Goal: Answer question/provide support: Share knowledge or assist other users

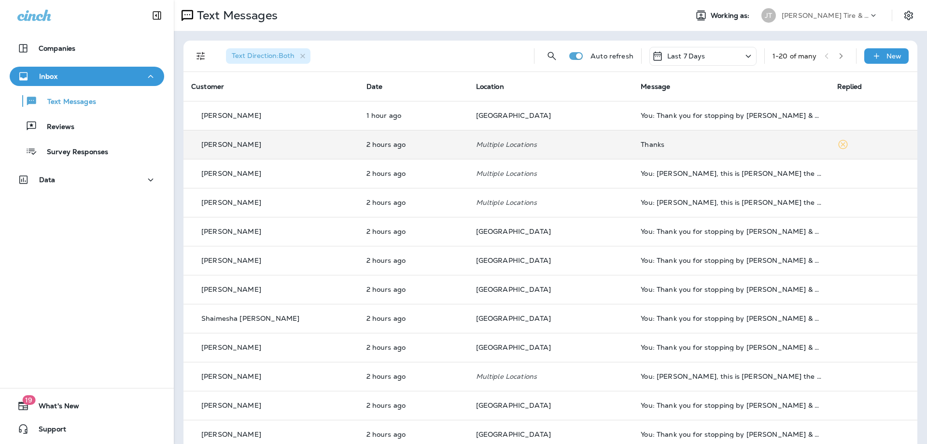
click at [287, 141] on div "[PERSON_NAME]" at bounding box center [271, 145] width 160 height 10
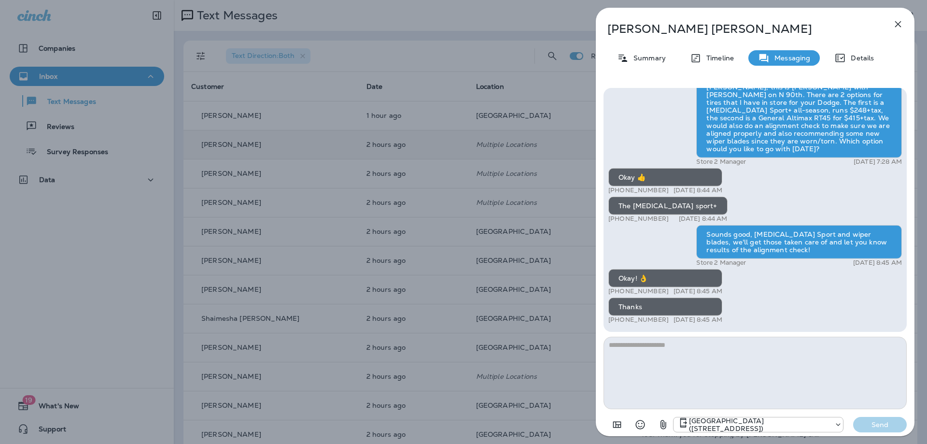
drag, startPoint x: 652, startPoint y: 360, endPoint x: 633, endPoint y: 355, distance: 19.3
click at [653, 360] on textarea at bounding box center [755, 373] width 303 height 72
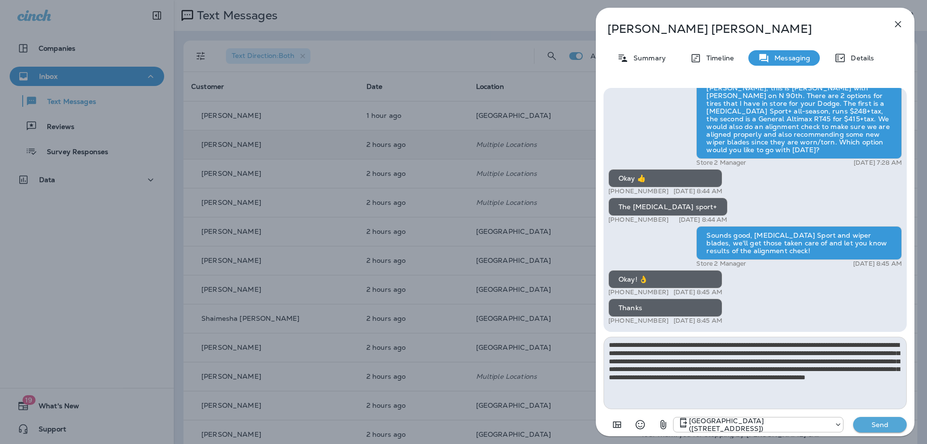
type textarea "**********"
click at [877, 421] on p "Send" at bounding box center [880, 424] width 41 height 9
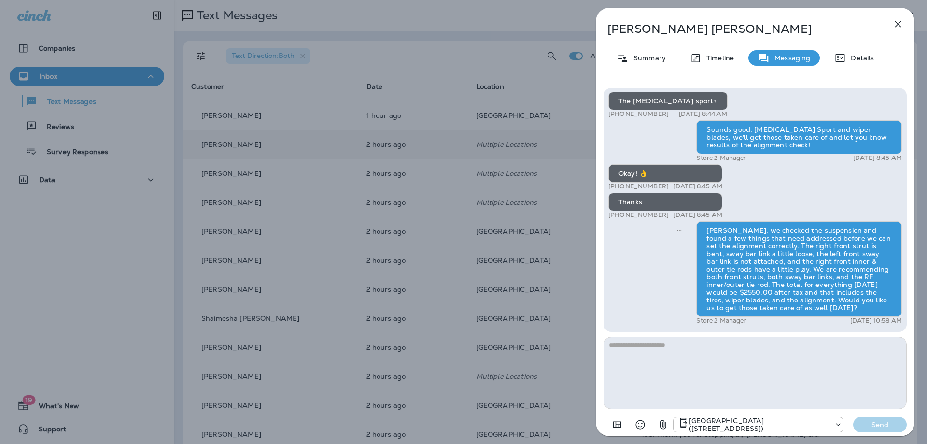
click at [902, 25] on icon "button" at bounding box center [898, 24] width 12 height 12
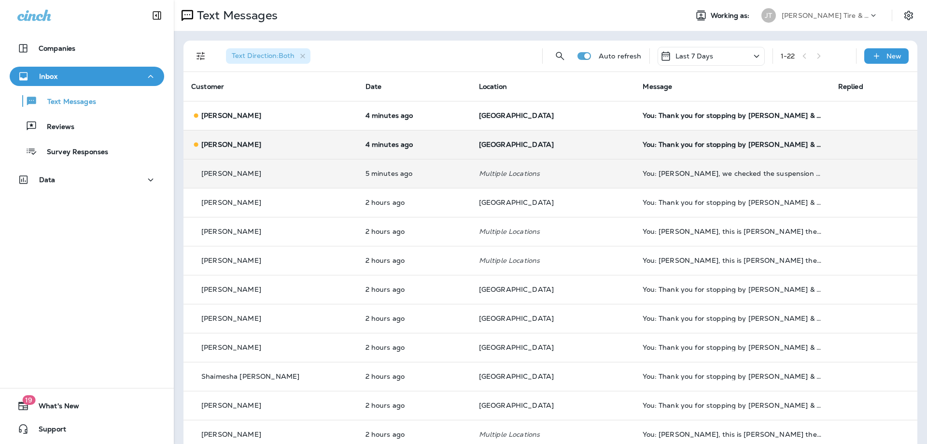
click at [579, 175] on p "Multiple Locations" at bounding box center [553, 173] width 149 height 8
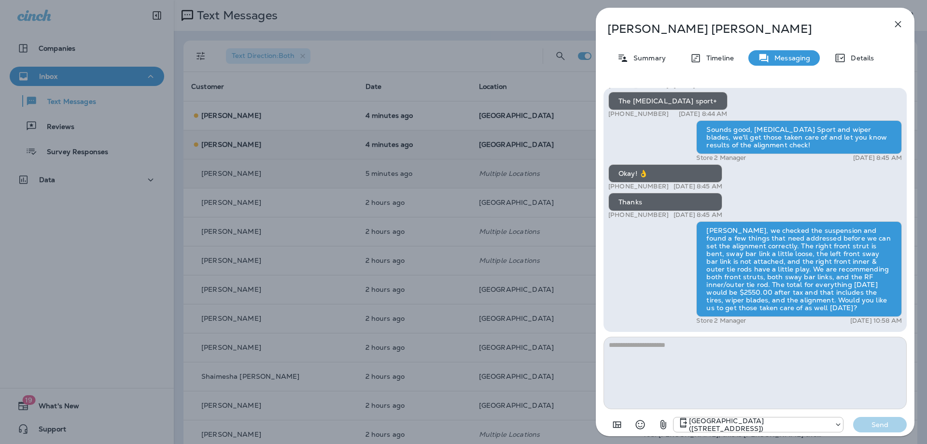
click at [899, 26] on icon "button" at bounding box center [898, 24] width 12 height 12
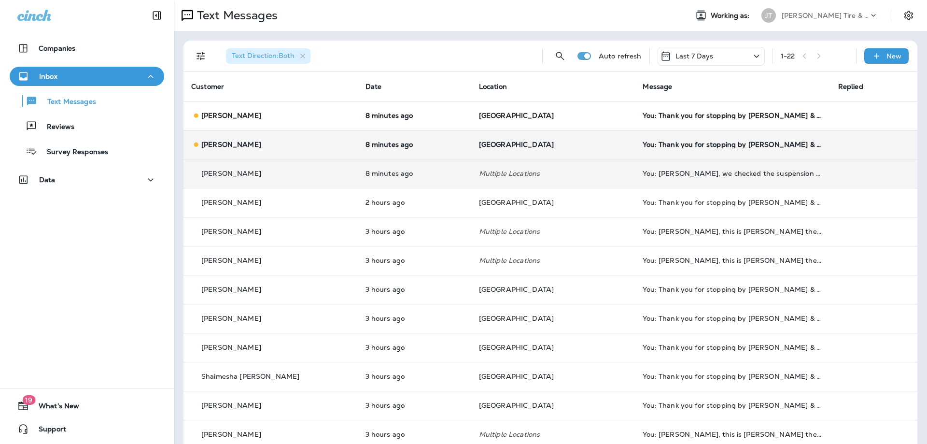
click at [296, 174] on div "[PERSON_NAME]" at bounding box center [270, 174] width 159 height 10
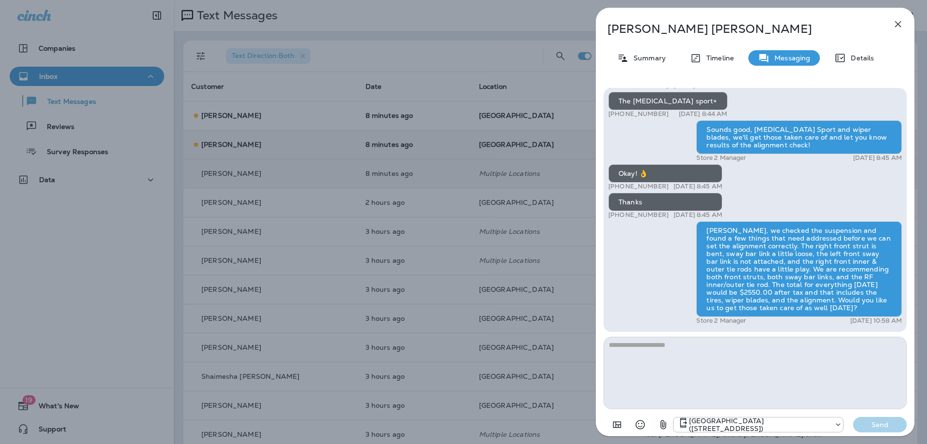
click at [902, 27] on icon "button" at bounding box center [898, 24] width 12 height 12
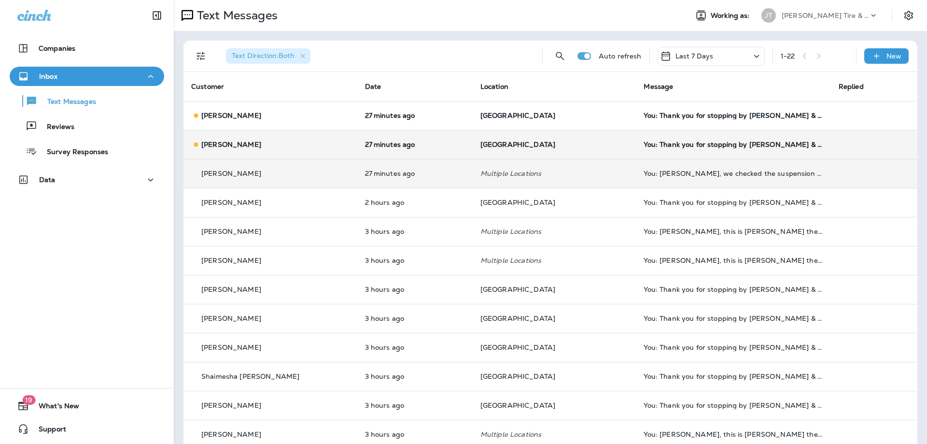
click at [294, 178] on div "[PERSON_NAME]" at bounding box center [270, 174] width 158 height 10
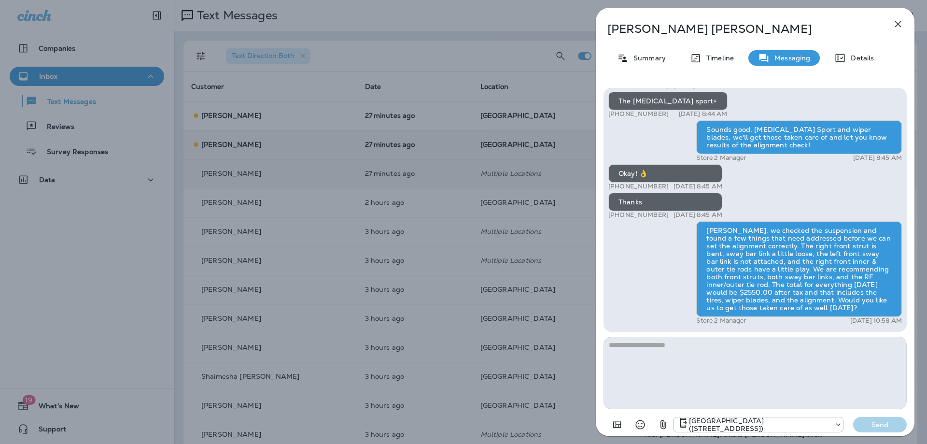
click at [898, 26] on icon "button" at bounding box center [898, 24] width 12 height 12
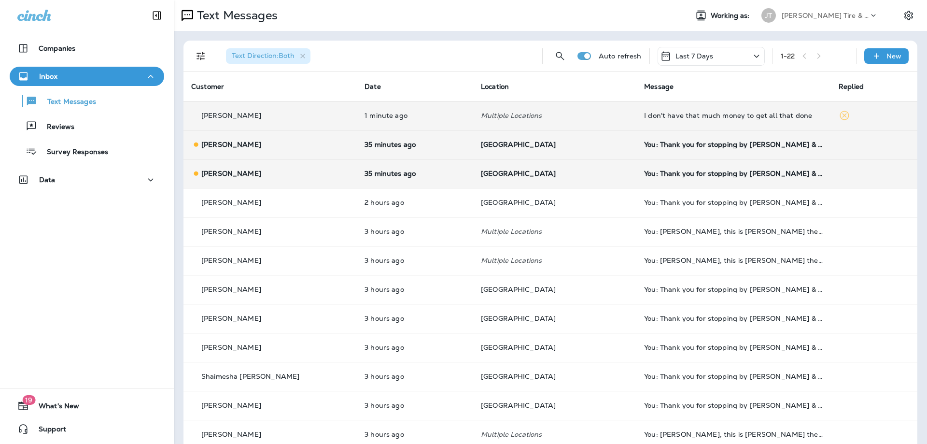
click at [304, 116] on div "[PERSON_NAME]" at bounding box center [270, 116] width 158 height 10
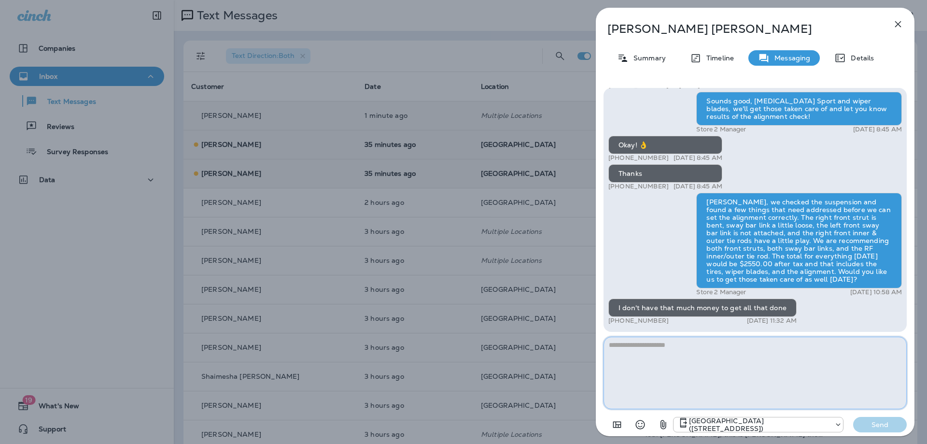
click at [723, 363] on textarea at bounding box center [755, 373] width 303 height 72
click at [898, 28] on icon "button" at bounding box center [898, 24] width 12 height 12
